Goal: Go to known website: Go to known website

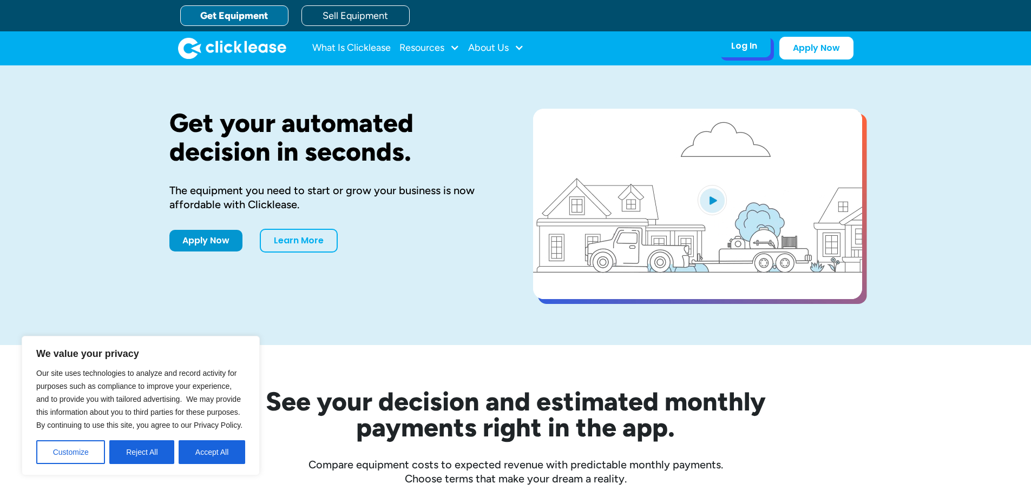
click at [753, 45] on div "Log In" at bounding box center [744, 46] width 26 height 11
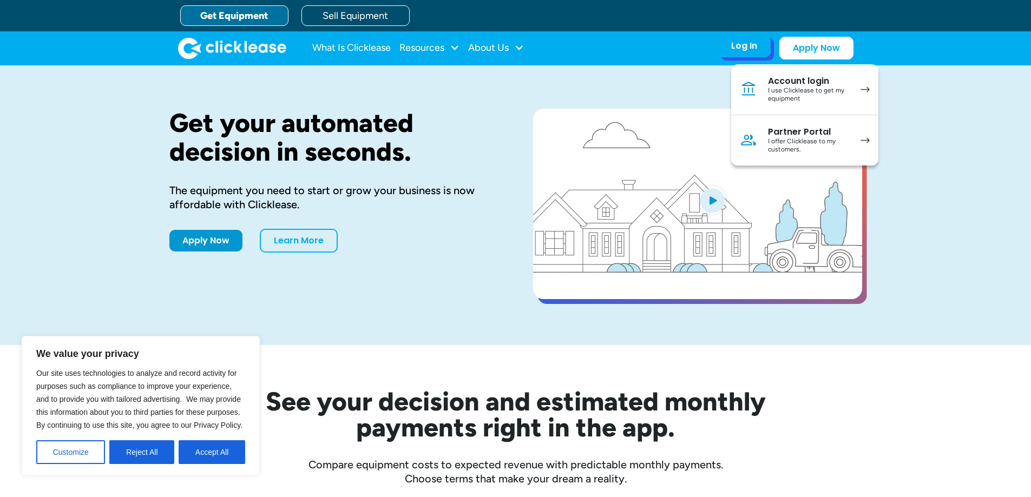
click at [814, 147] on div "I offer Clicklease to my customers." at bounding box center [809, 145] width 82 height 17
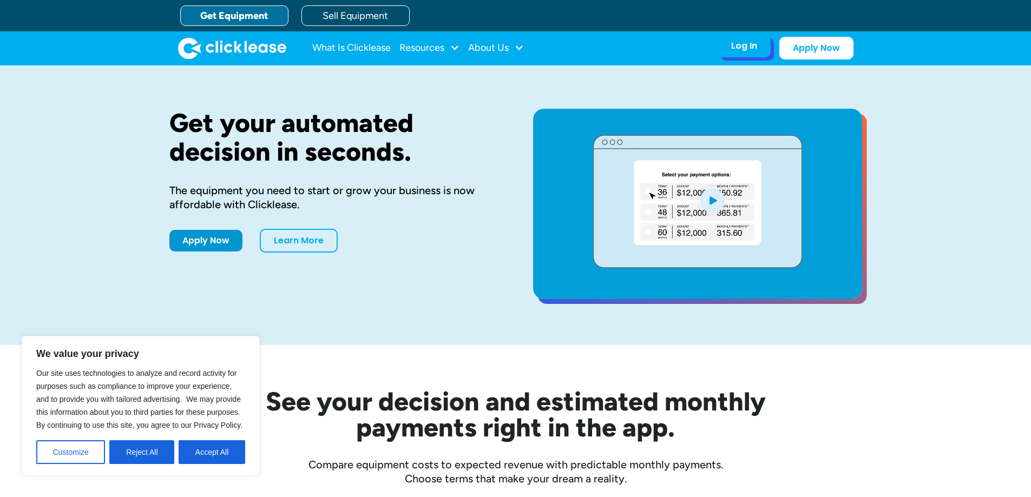
click at [749, 51] on div "Log In" at bounding box center [744, 46] width 26 height 11
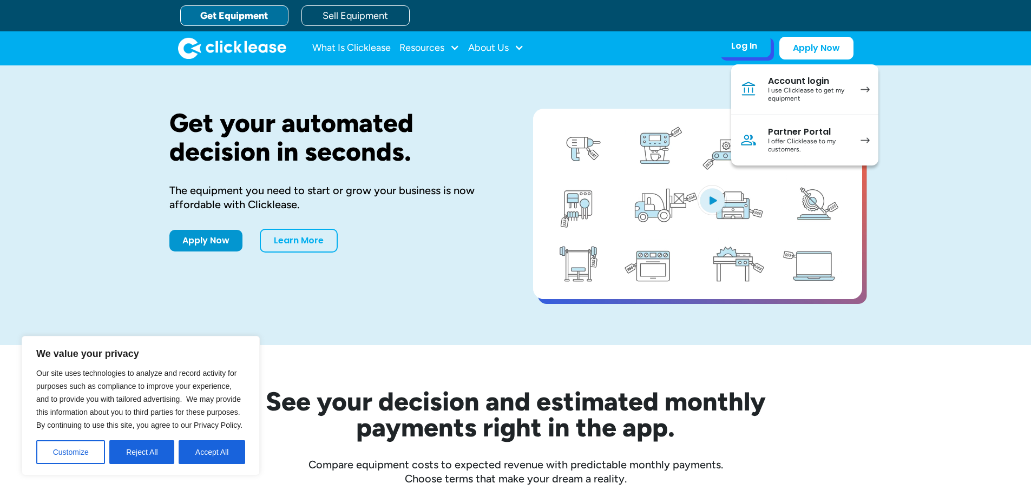
click at [827, 135] on div "Partner Portal" at bounding box center [809, 132] width 82 height 11
